Goal: Check status: Check status

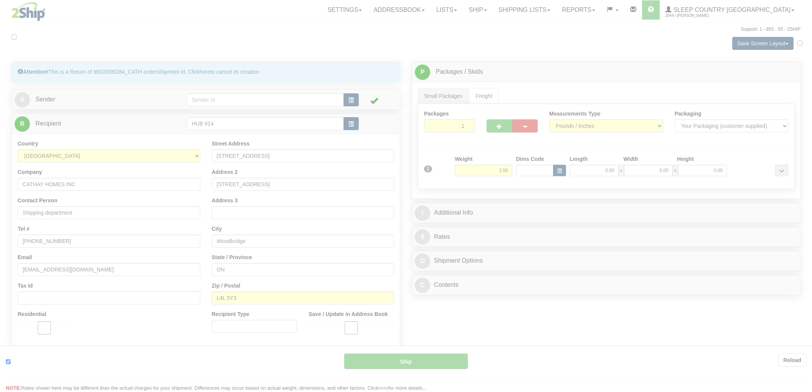
type input "1"
type input "18:34"
type input "16:00"
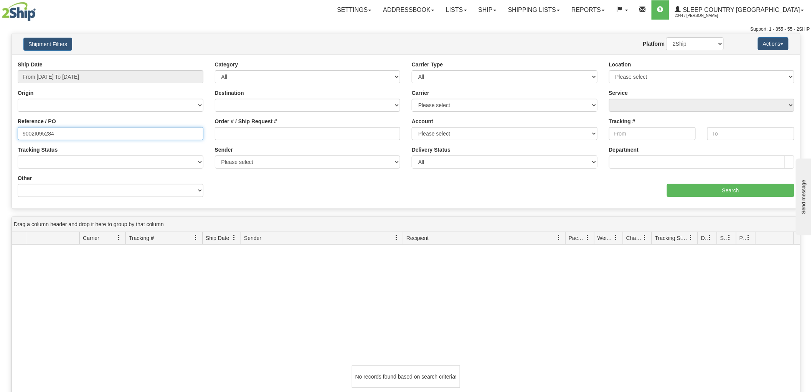
click at [70, 133] on input "9002I095284" at bounding box center [111, 133] width 186 height 13
click at [70, 74] on input "From 10/04/2025 To 10/05/2025" at bounding box center [111, 76] width 186 height 13
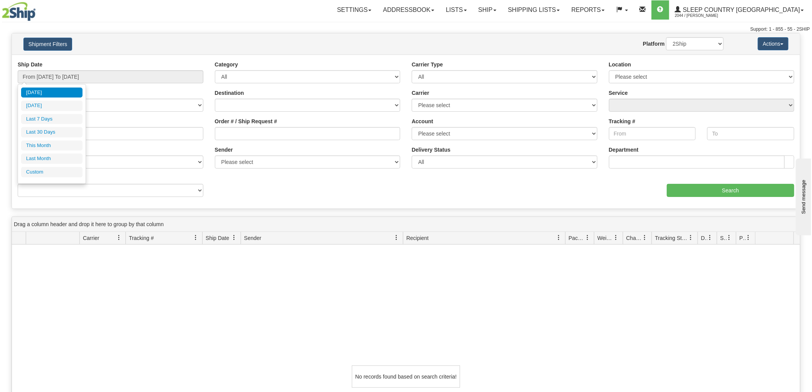
drag, startPoint x: 40, startPoint y: 130, endPoint x: 228, endPoint y: 174, distance: 193.5
click at [39, 131] on li "Last 30 Days" at bounding box center [51, 132] width 61 height 10
type input "From 09/06/2025 To 10/05/2025"
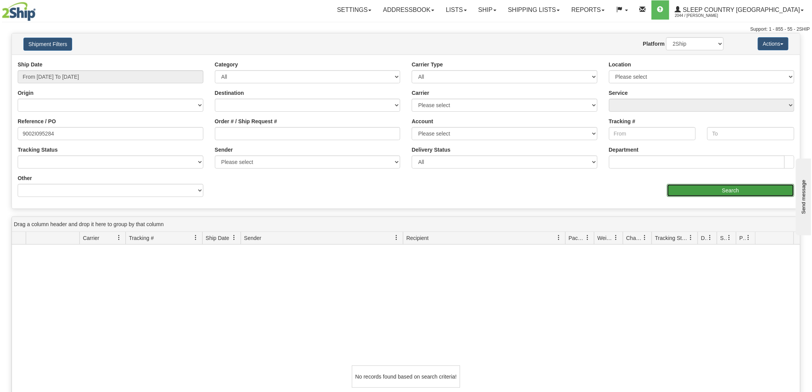
click at [707, 194] on input "Search" at bounding box center [730, 190] width 127 height 13
